Goal: Find specific page/section

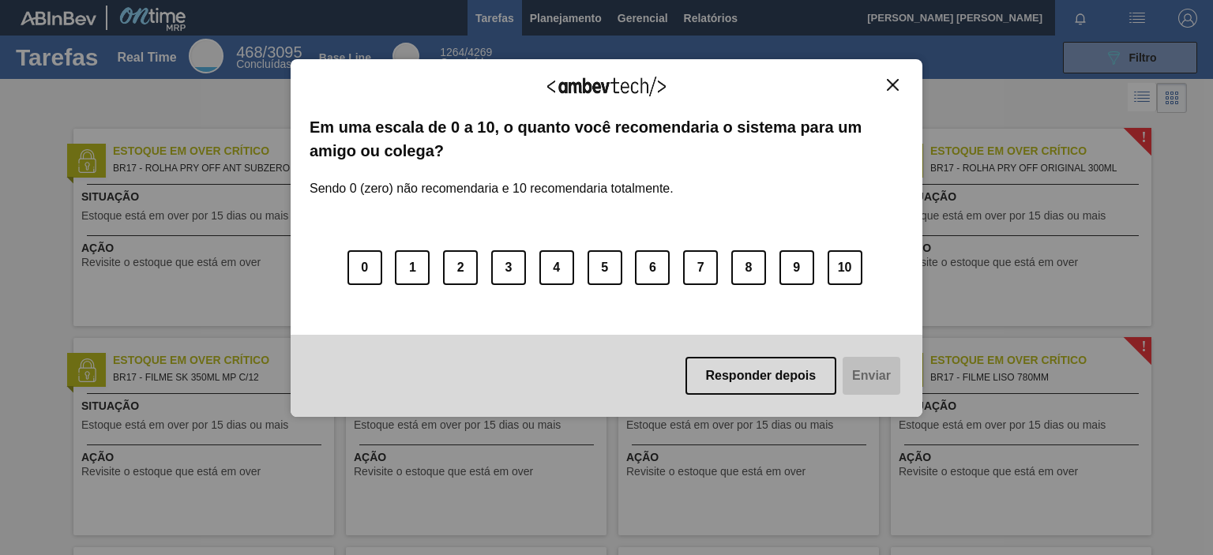
click at [894, 85] on img "Close" at bounding box center [893, 85] width 12 height 12
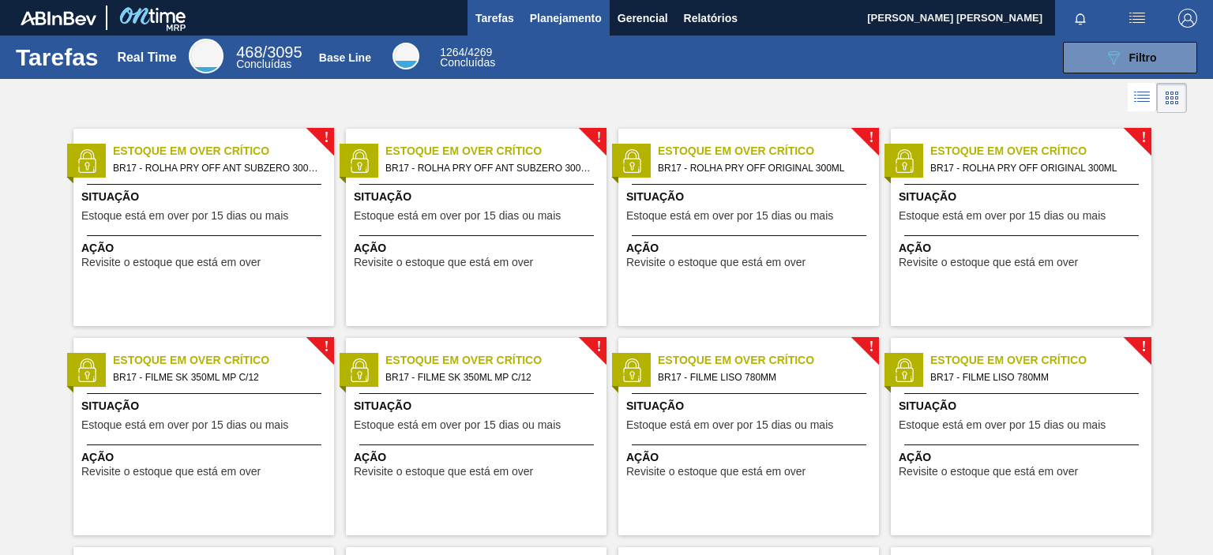
click at [578, 19] on span "Planejamento" at bounding box center [566, 18] width 72 height 19
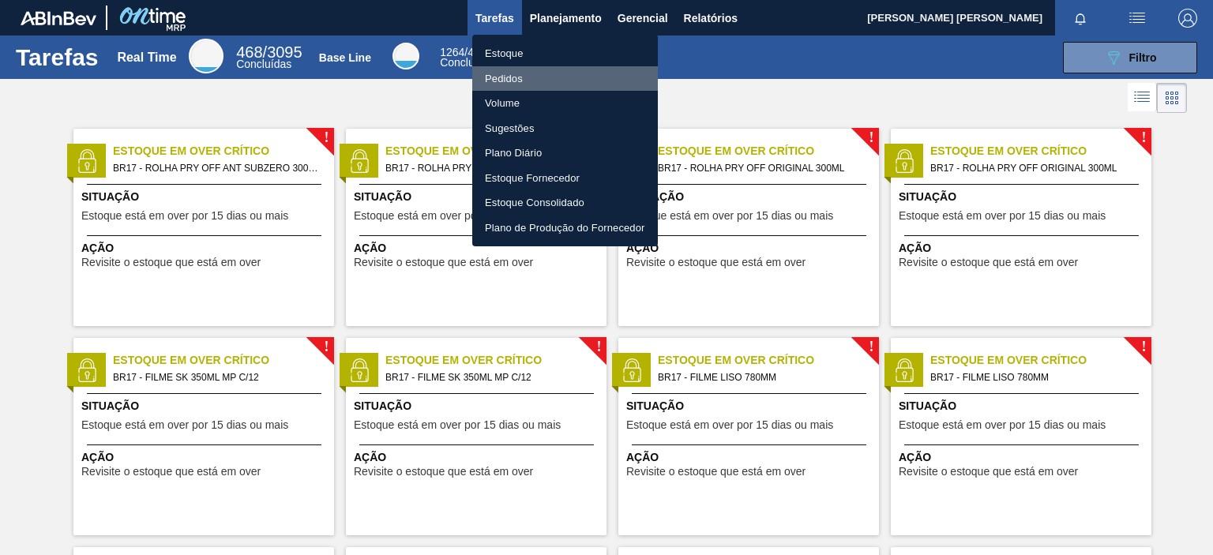
click at [513, 80] on li "Pedidos" at bounding box center [565, 78] width 186 height 25
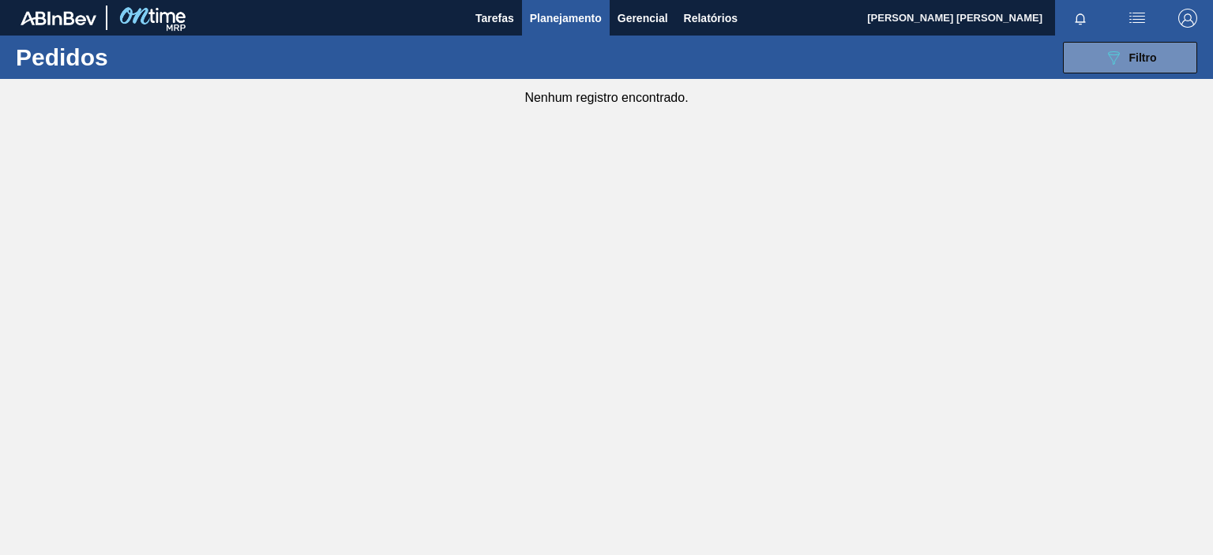
click at [581, 25] on span "Planejamento" at bounding box center [566, 18] width 72 height 19
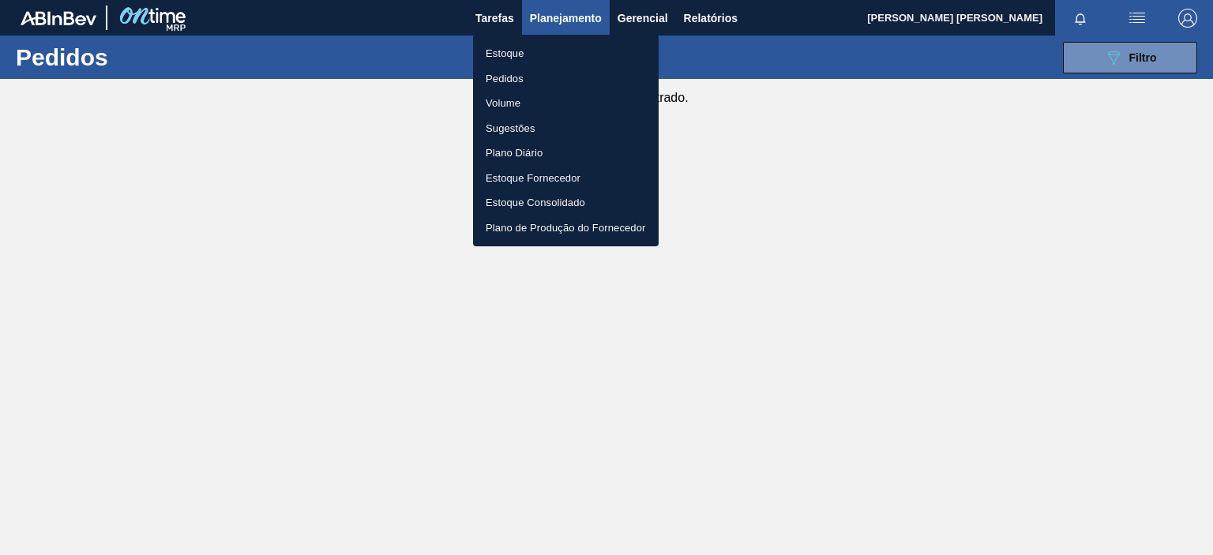
click at [509, 73] on li "Pedidos" at bounding box center [566, 78] width 186 height 25
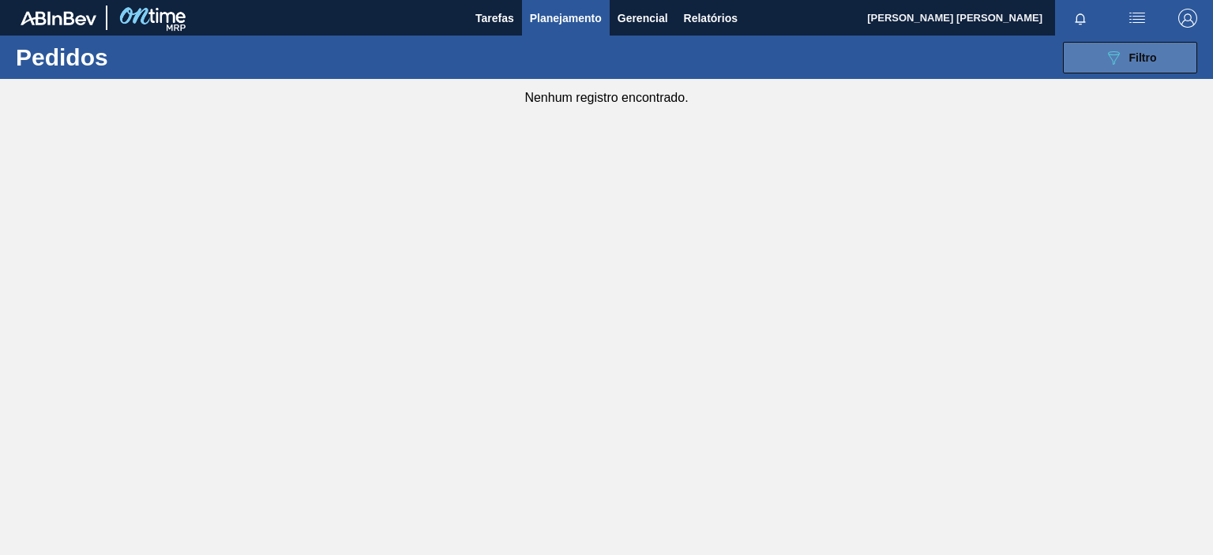
click at [1086, 54] on button "089F7B8B-B2A5-4AFE-B5C0-19BA573D28AC Filtro" at bounding box center [1130, 58] width 134 height 32
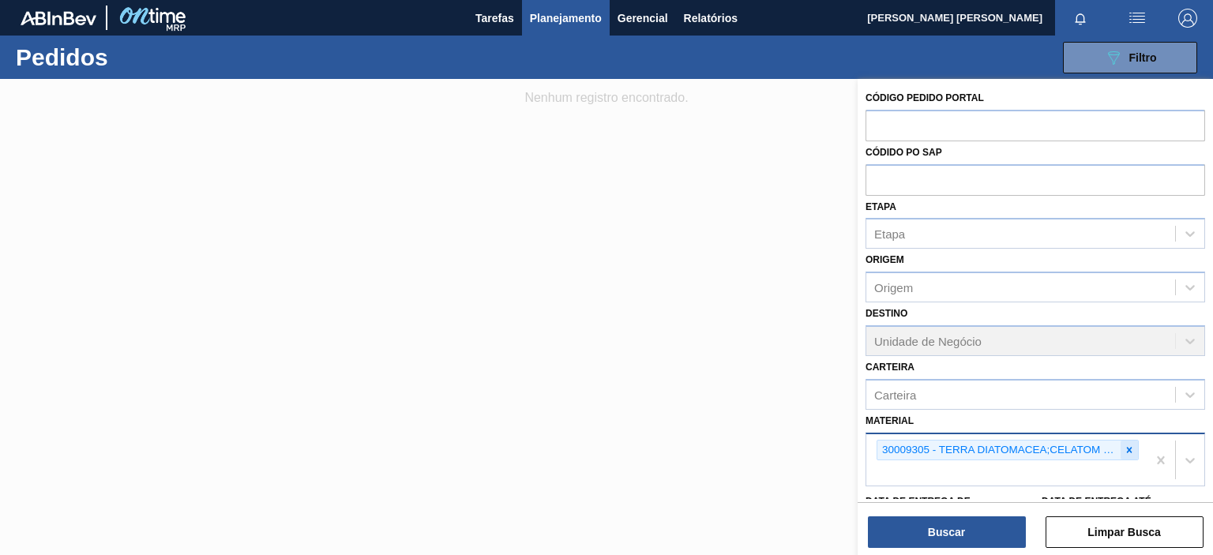
click at [1129, 449] on icon at bounding box center [1130, 450] width 6 height 6
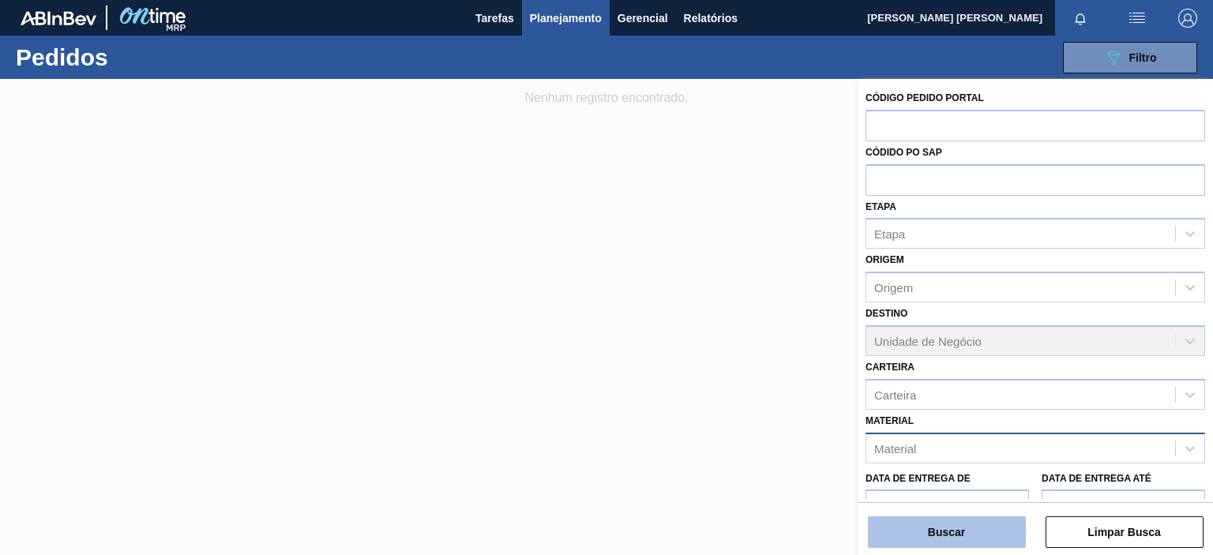
click at [970, 527] on button "Buscar" at bounding box center [947, 533] width 158 height 32
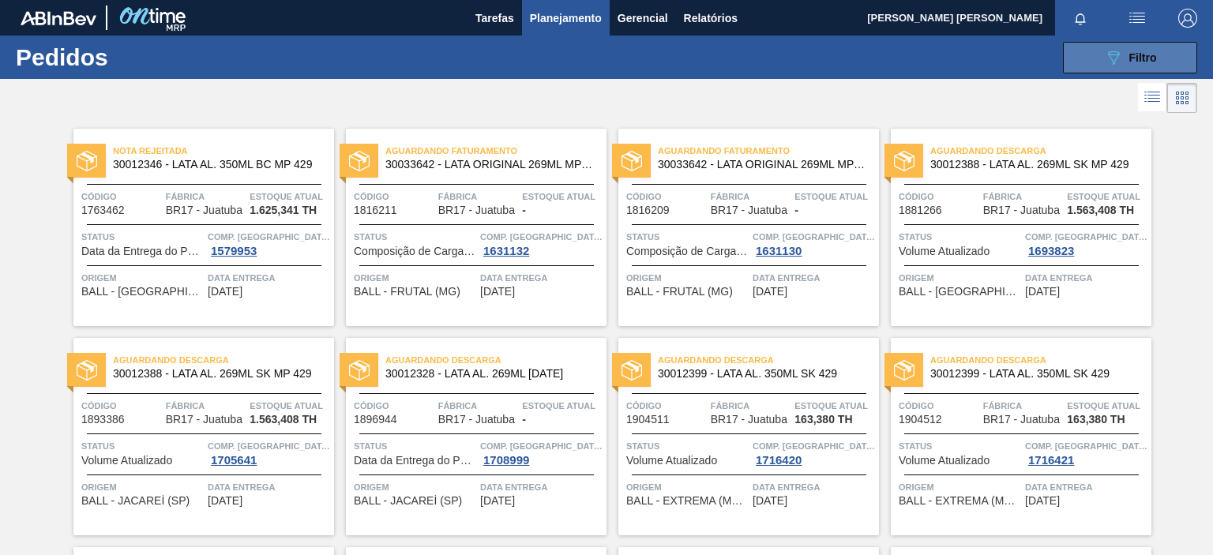
click at [1109, 54] on icon "089F7B8B-B2A5-4AFE-B5C0-19BA573D28AC" at bounding box center [1113, 57] width 19 height 19
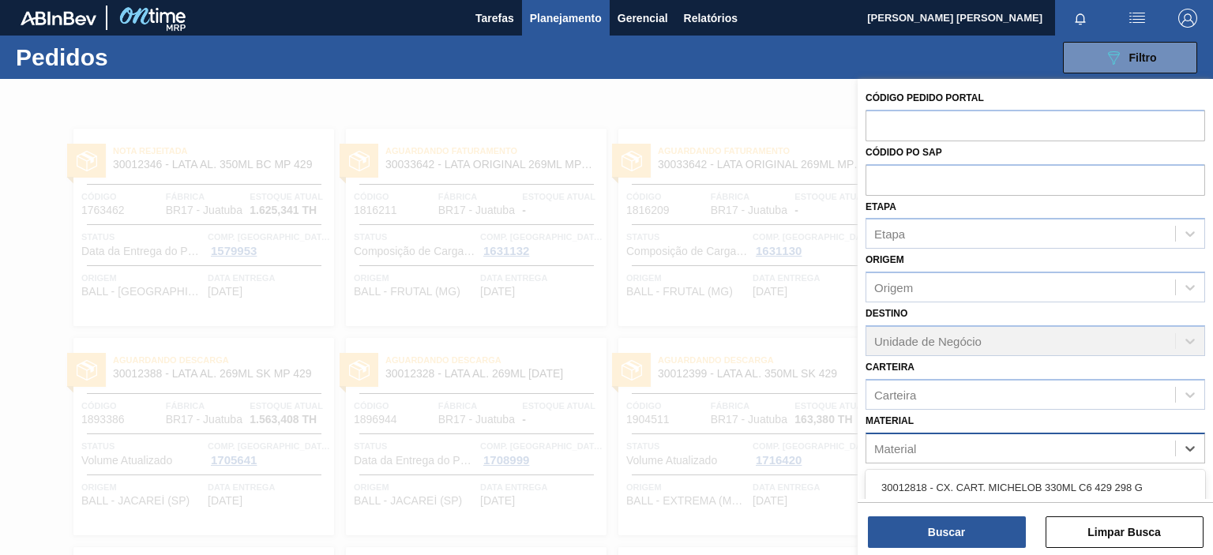
click at [938, 445] on div "Material" at bounding box center [1020, 448] width 309 height 23
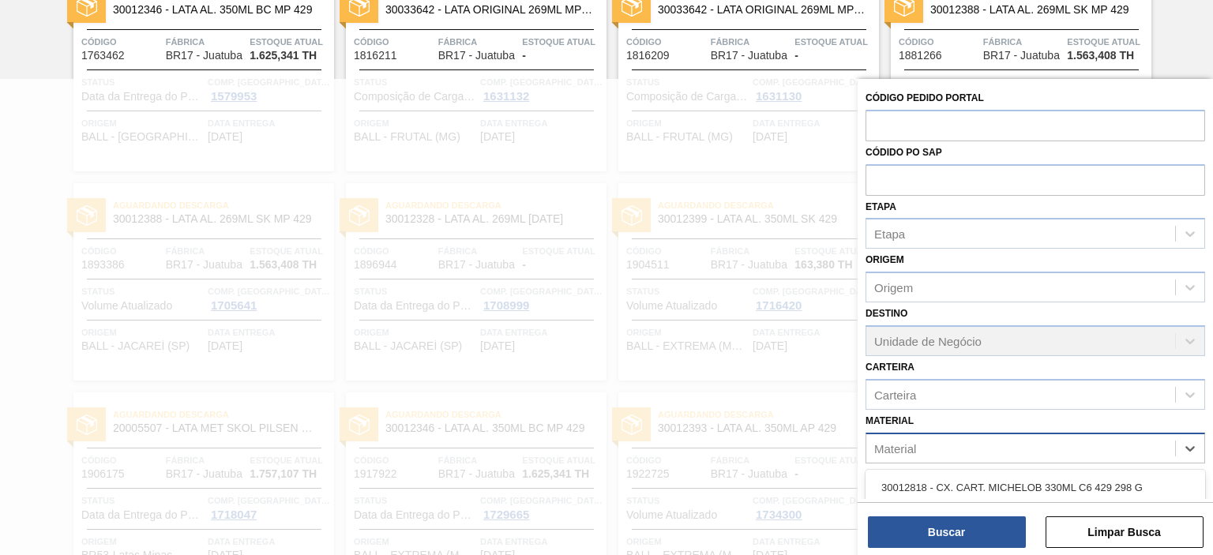
paste input "30019087"
type input "30019087"
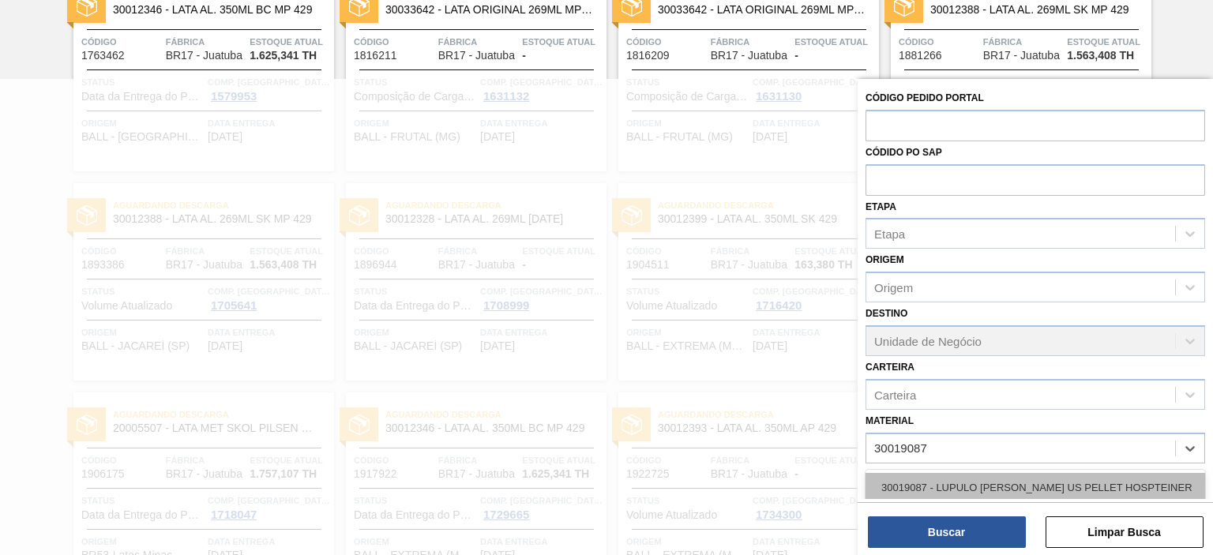
click at [1023, 476] on div "30019087 - LUPULO [PERSON_NAME] US PELLET HOSPTEINER" at bounding box center [1036, 487] width 340 height 29
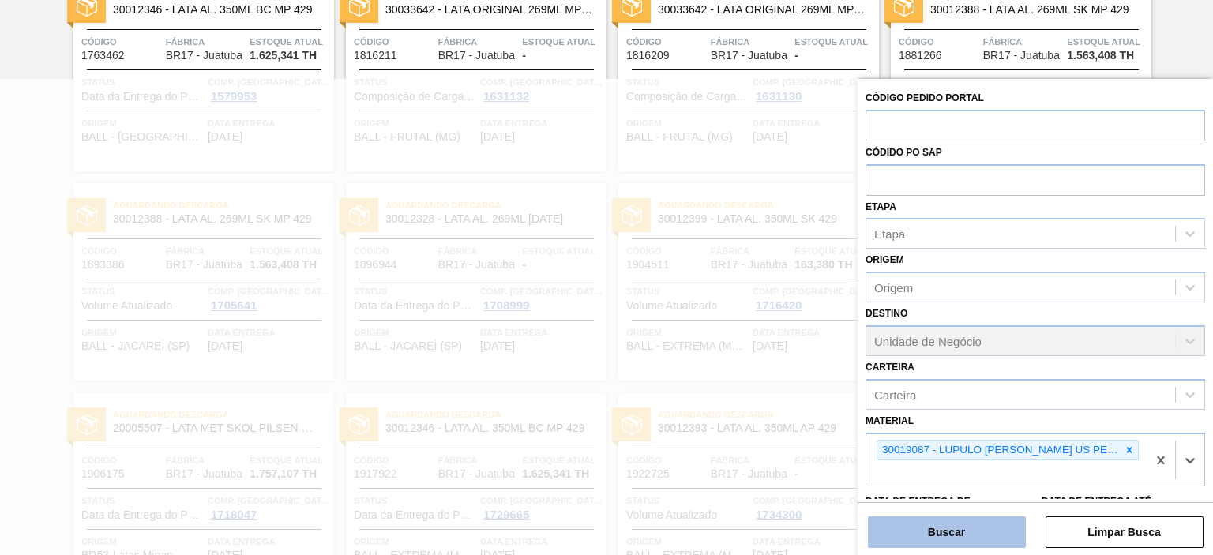
click at [977, 535] on button "Buscar" at bounding box center [947, 533] width 158 height 32
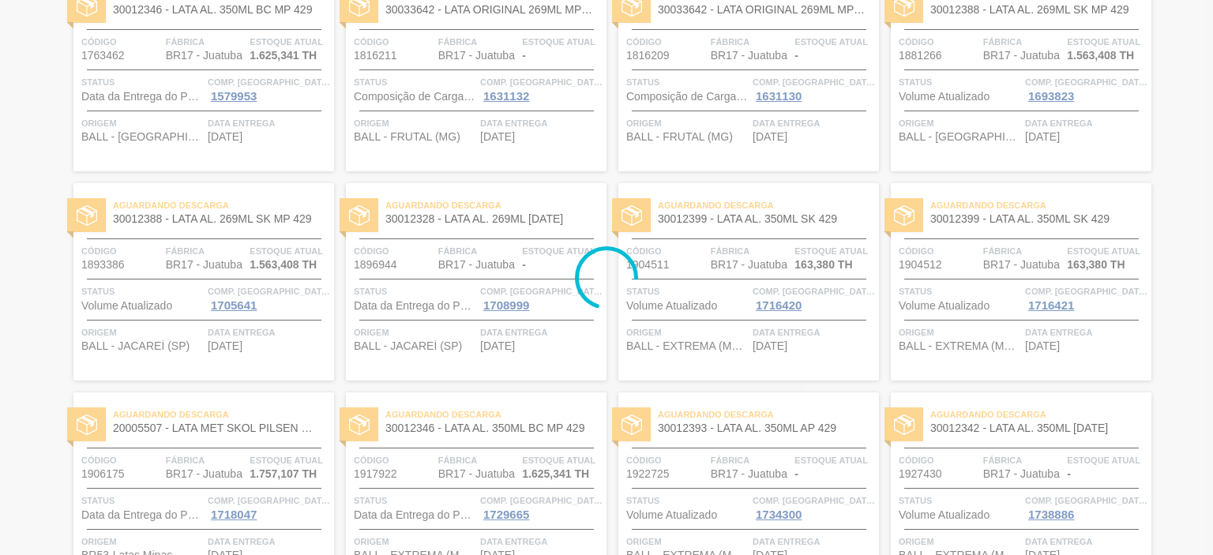
scroll to position [0, 0]
